Goal: Information Seeking & Learning: Learn about a topic

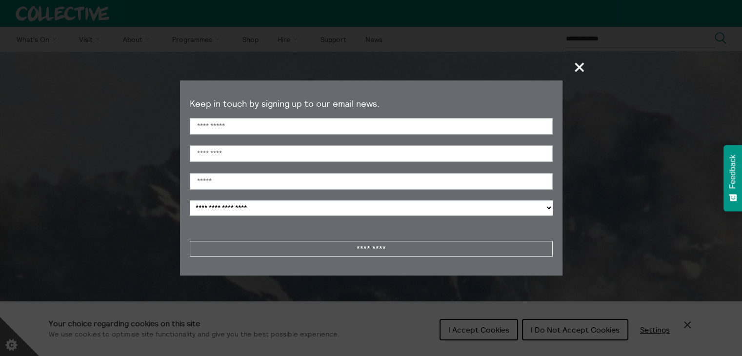
click at [578, 65] on span "+" at bounding box center [579, 67] width 29 height 29
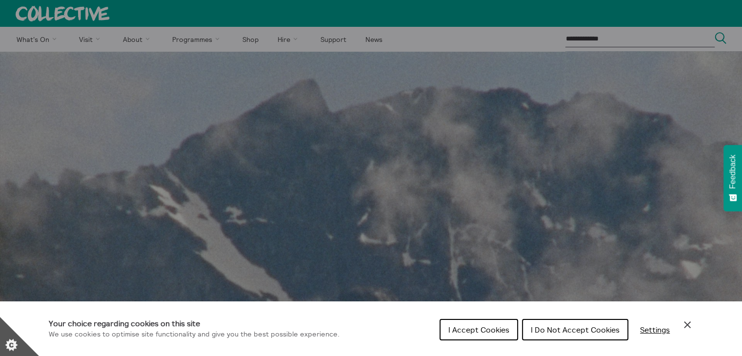
click at [476, 331] on span "I Accept Cookies" at bounding box center [478, 330] width 61 height 10
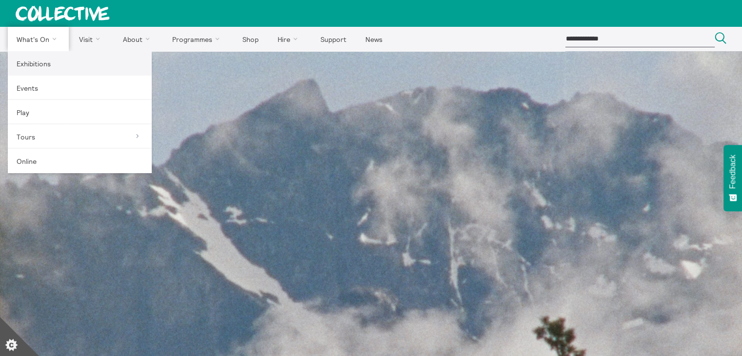
click at [43, 66] on link "Exhibitions" at bounding box center [80, 63] width 144 height 24
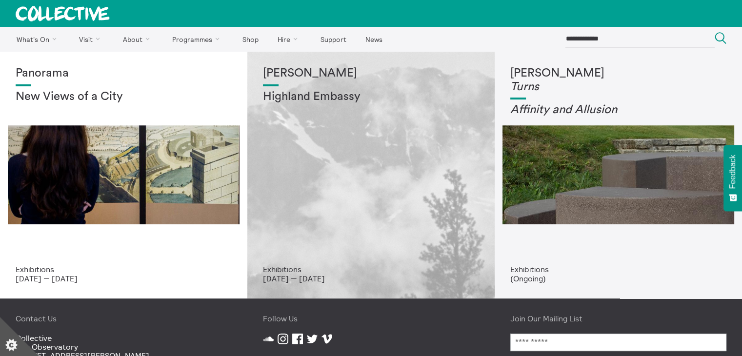
click at [334, 121] on div "Shen Xin Highland Embassy" at bounding box center [371, 166] width 216 height 198
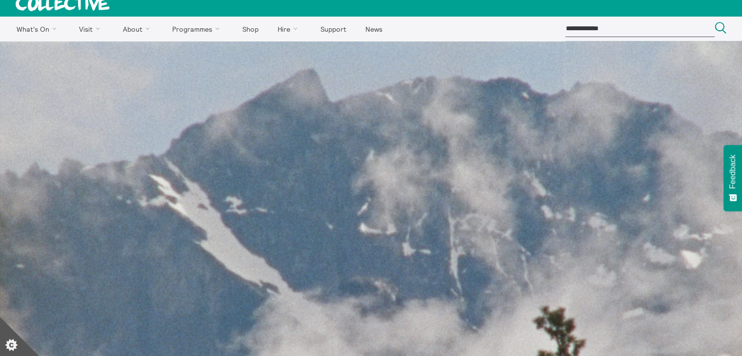
scroll to position [8, 0]
